Goal: Task Accomplishment & Management: Use online tool/utility

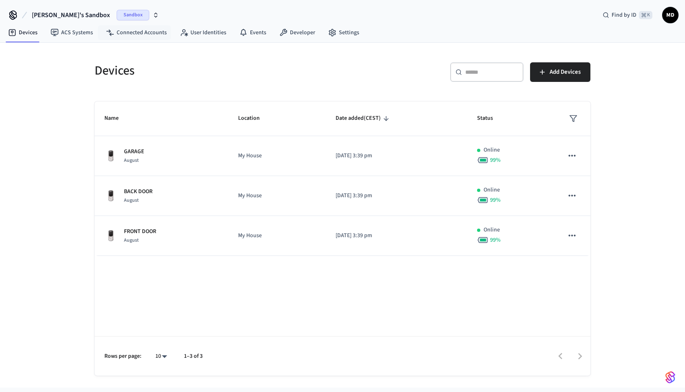
click at [117, 18] on span "Sandbox" at bounding box center [133, 15] width 33 height 11
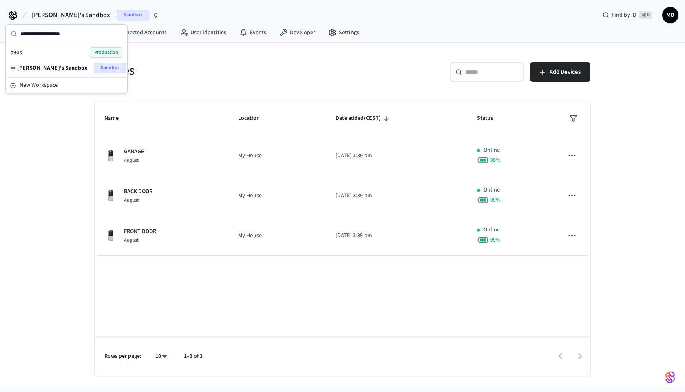
click at [94, 57] on span "Production" at bounding box center [106, 52] width 33 height 11
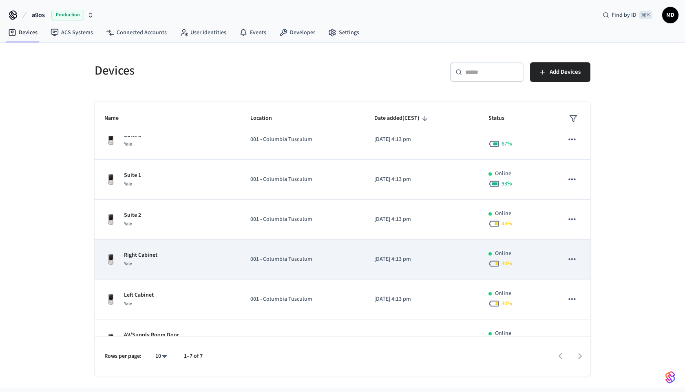
scroll to position [76, 0]
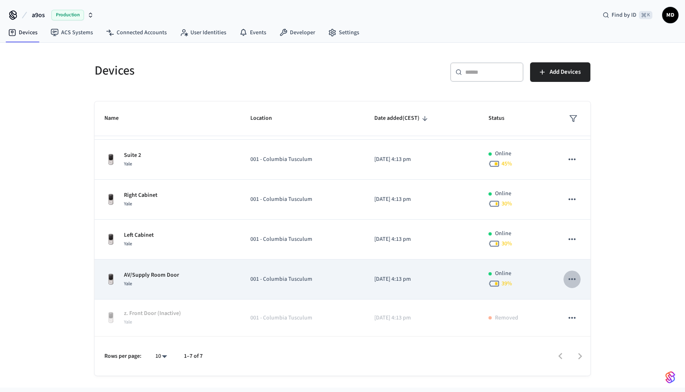
click at [568, 280] on icon "sticky table" at bounding box center [572, 279] width 11 height 11
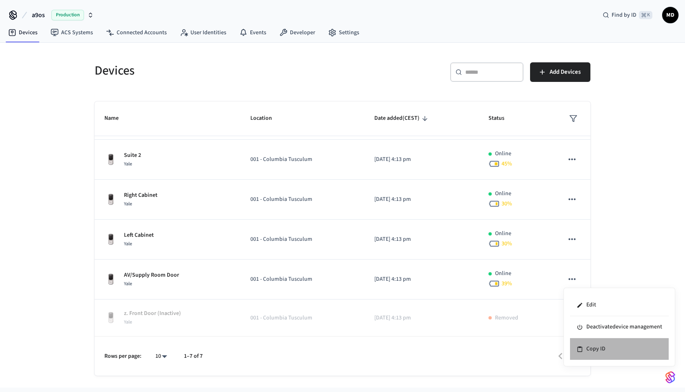
click at [599, 343] on li "Copy ID" at bounding box center [619, 349] width 99 height 22
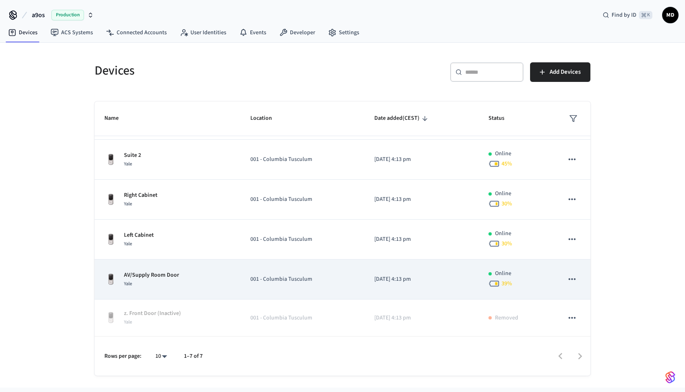
click at [569, 271] on button "sticky table" at bounding box center [572, 279] width 17 height 17
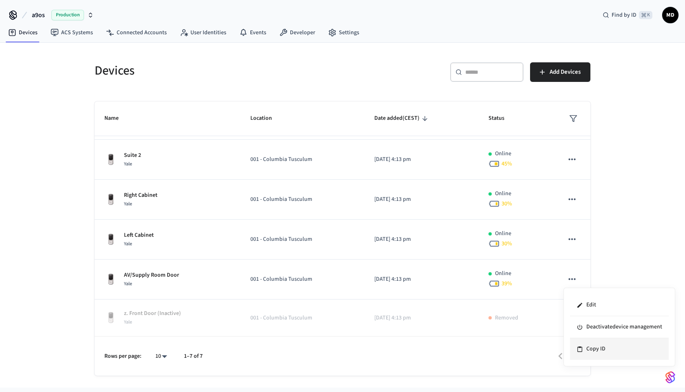
click at [591, 347] on li "Copy ID" at bounding box center [619, 349] width 99 height 22
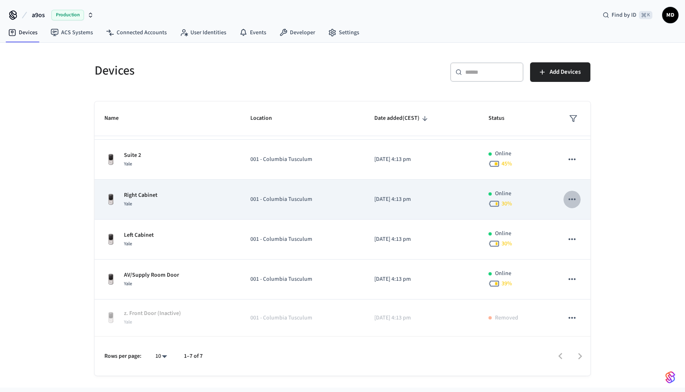
click at [570, 194] on button "sticky table" at bounding box center [572, 199] width 17 height 17
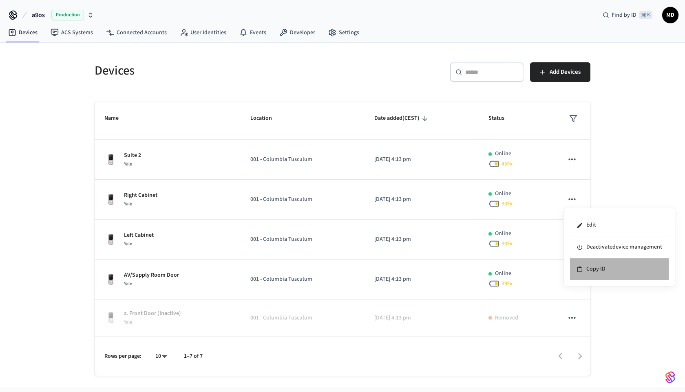
click at [586, 274] on li "Copy ID" at bounding box center [619, 270] width 99 height 22
